Goal: Information Seeking & Learning: Learn about a topic

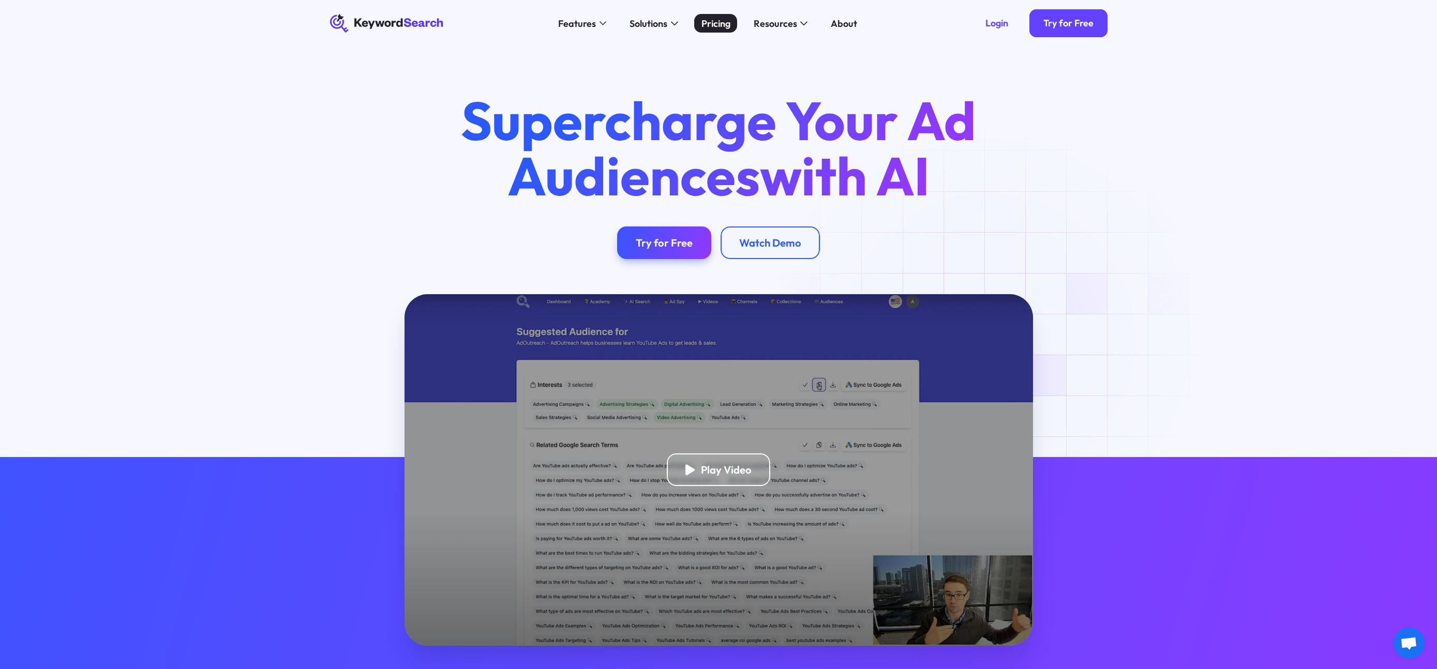
click at [721, 27] on div "Pricing" at bounding box center [715, 24] width 29 height 14
